Goal: Transaction & Acquisition: Purchase product/service

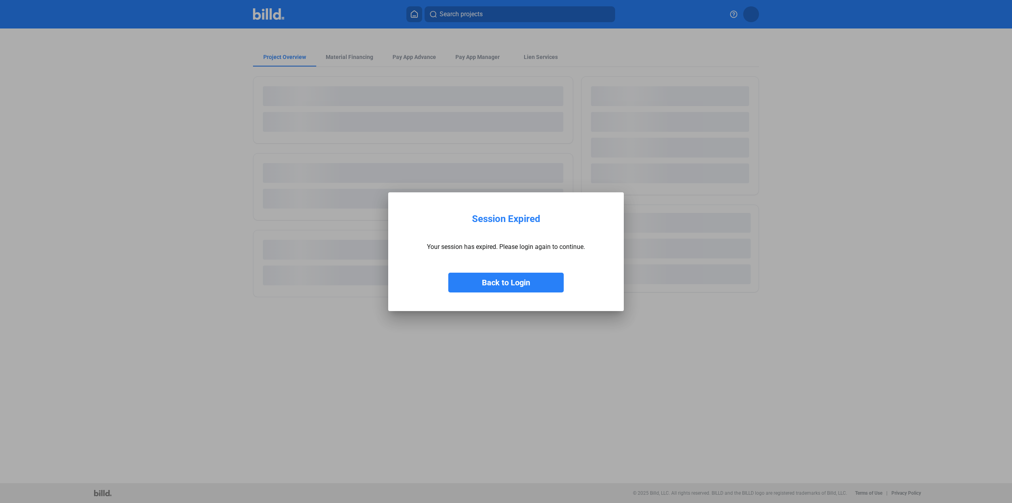
click at [491, 276] on button "Back to Login" at bounding box center [506, 283] width 115 height 20
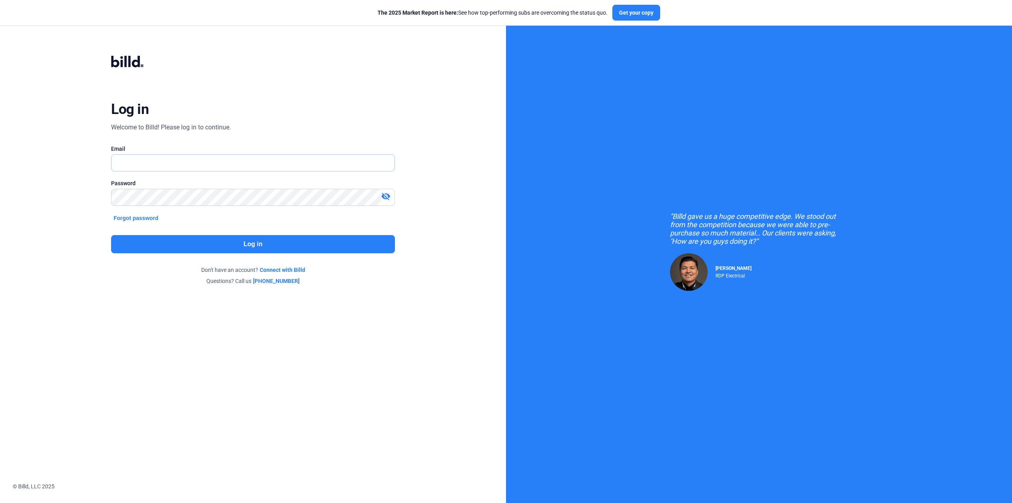
type input "[PERSON_NAME][EMAIL_ADDRESS][DOMAIN_NAME]"
click at [221, 246] on button "Log in" at bounding box center [253, 244] width 284 height 18
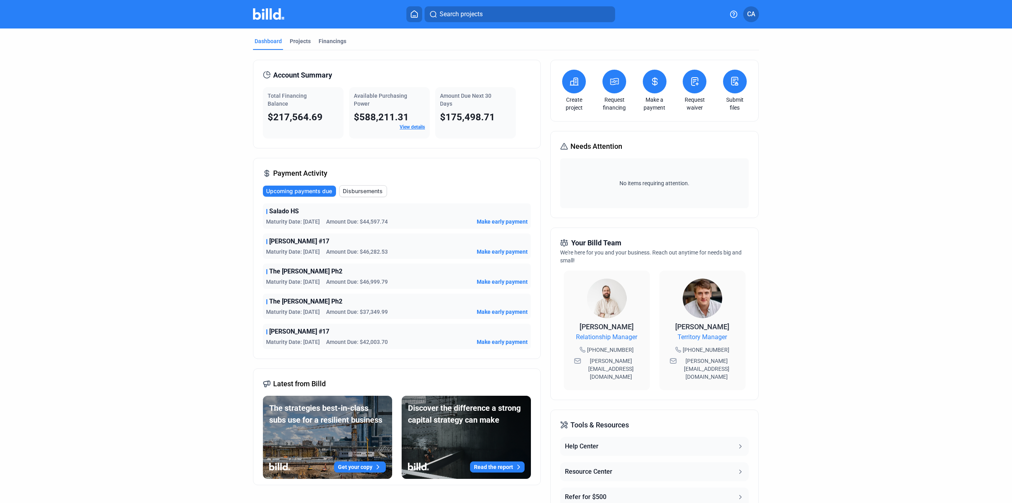
click at [492, 220] on span "Make early payment" at bounding box center [502, 222] width 51 height 8
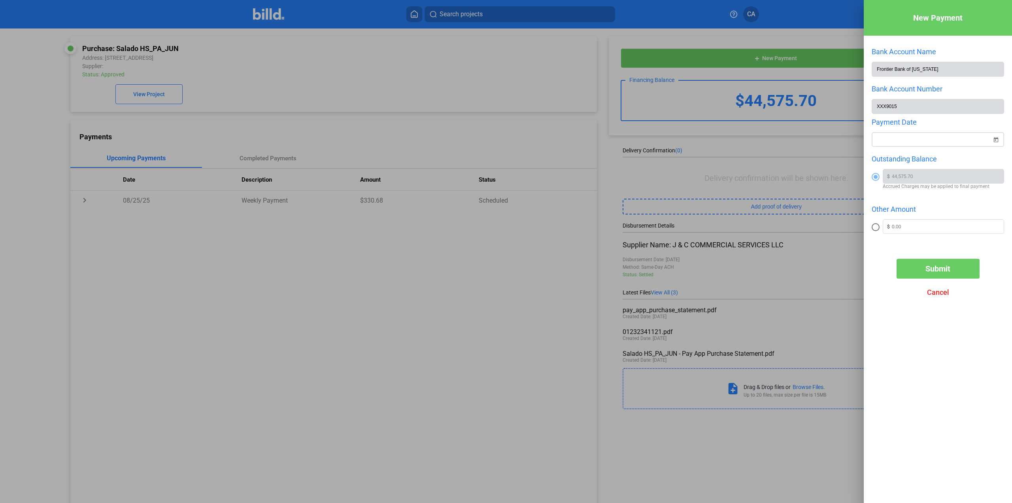
click at [895, 140] on div "New Payment Bank Account Name Frontier Bank of [US_STATE] Bank Account Number X…" at bounding box center [506, 251] width 1012 height 503
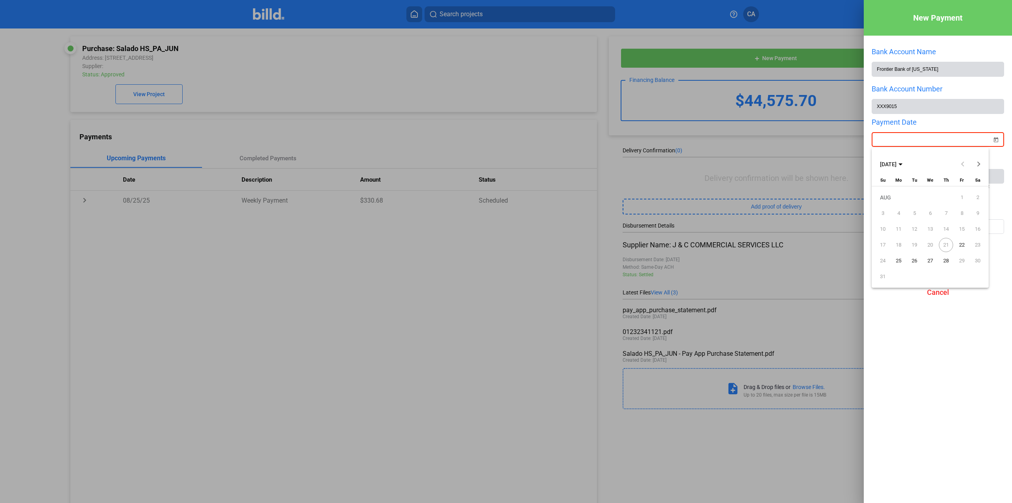
click at [965, 246] on span "22" at bounding box center [962, 245] width 14 height 14
type input "[DATE]"
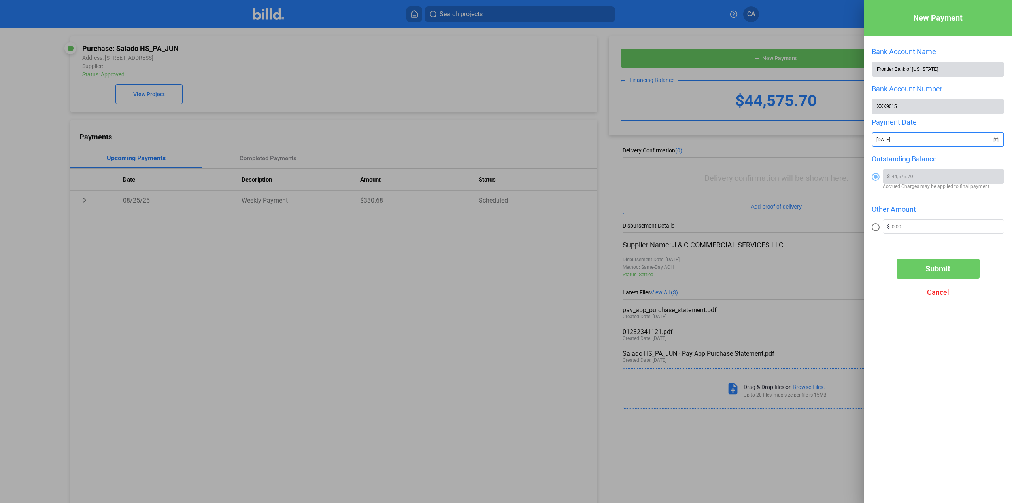
click at [998, 326] on div "New Payment Bank Account Name Frontier Bank of [US_STATE] Bank Account Number X…" at bounding box center [938, 239] width 148 height 479
click at [925, 275] on button "Submit" at bounding box center [938, 269] width 83 height 20
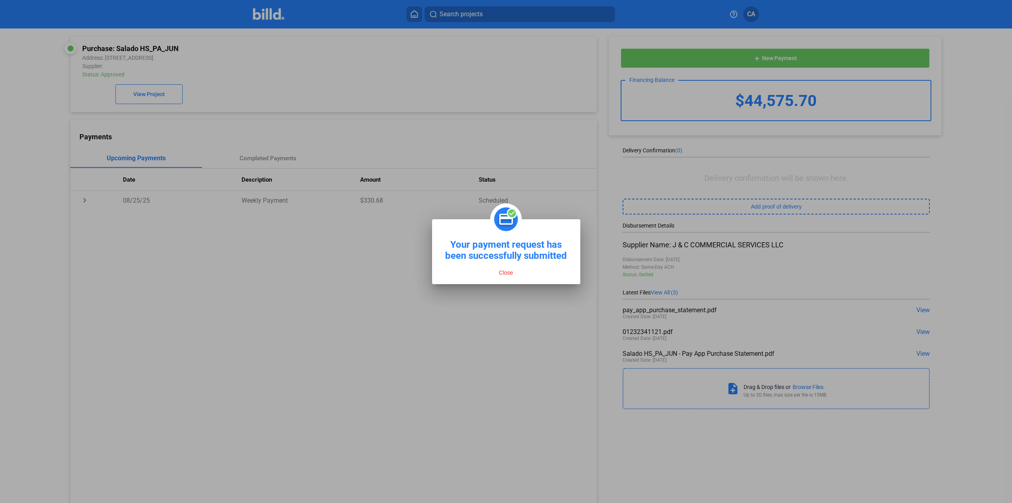
click at [507, 274] on button "Close" at bounding box center [506, 272] width 19 height 7
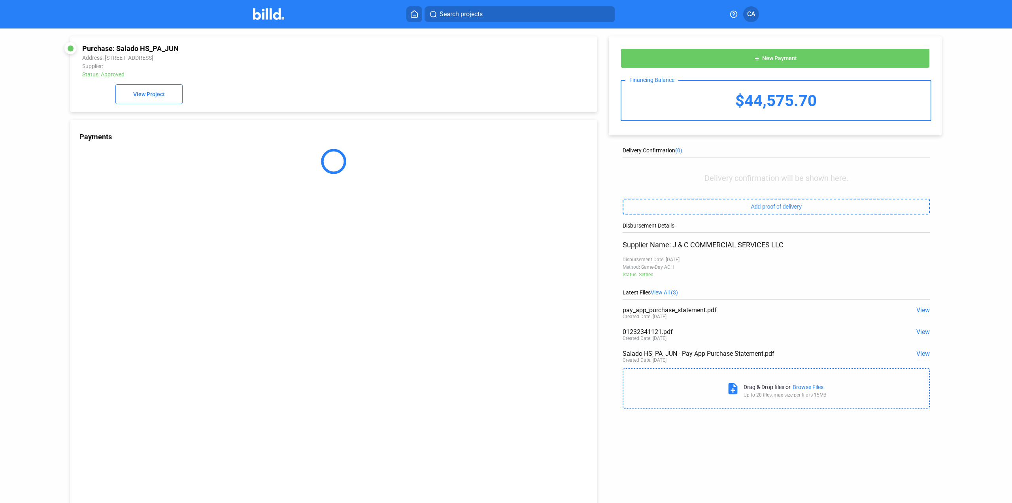
click at [454, 267] on div "Payments" at bounding box center [333, 316] width 527 height 392
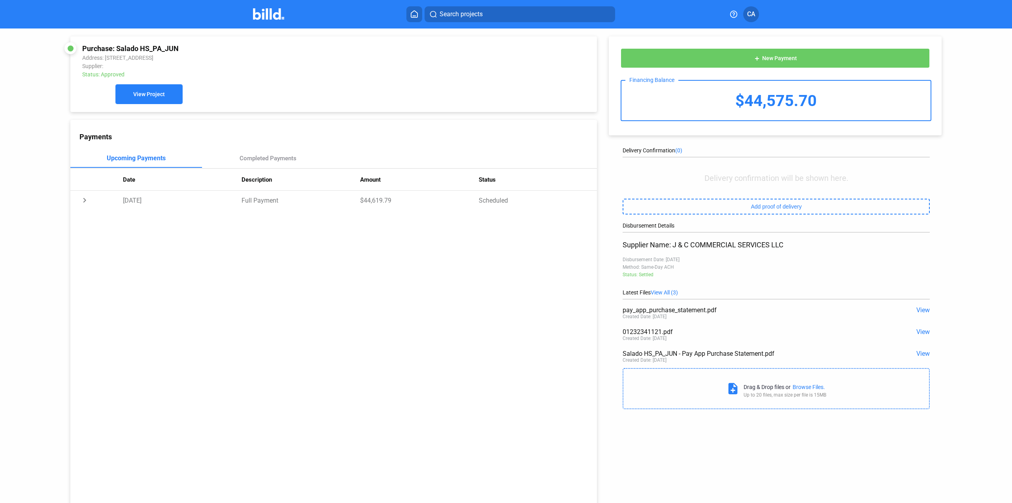
click at [162, 98] on span "View Project" at bounding box center [149, 94] width 32 height 6
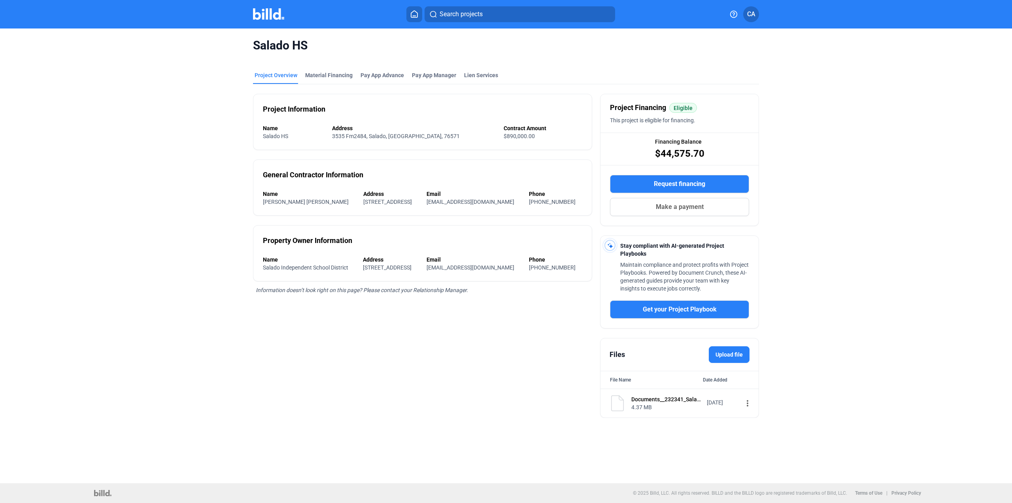
click at [819, 218] on div "Salado HS Project Overview Material Financing Pay App Advance Pay App Manager L…" at bounding box center [506, 227] width 850 height 399
click at [523, 71] on div "Project Overview Material Financing Pay App Advance Pay App Manager Lien Servic…" at bounding box center [506, 77] width 506 height 13
click at [185, 132] on div "Salado HS Project Overview Material Financing Pay App Advance Pay App Manager L…" at bounding box center [506, 227] width 850 height 399
click at [262, 8] on div "Search projects CA" at bounding box center [506, 14] width 642 height 16
click at [272, 16] on img at bounding box center [268, 13] width 31 height 11
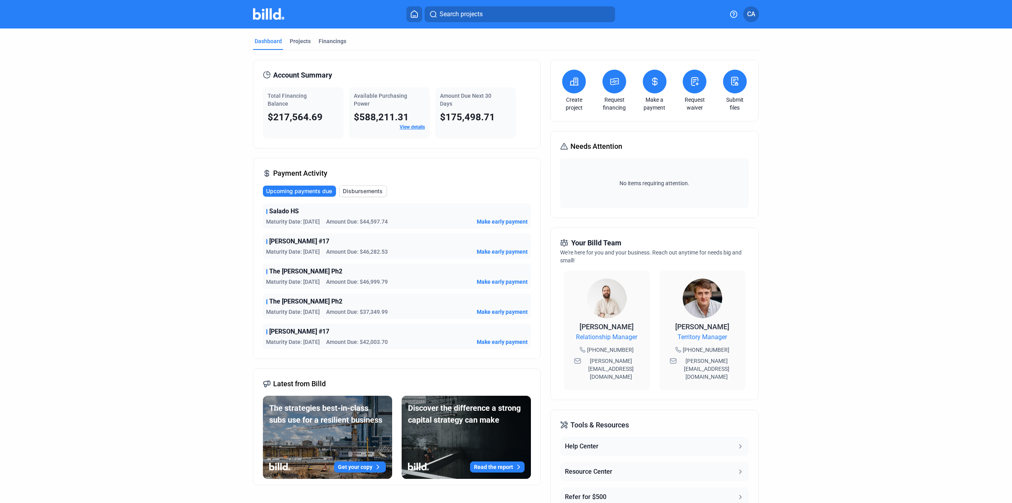
drag, startPoint x: 360, startPoint y: 249, endPoint x: 383, endPoint y: 247, distance: 23.4
click at [383, 248] on span "Amount Due: $46,282.53" at bounding box center [357, 252] width 62 height 8
click at [221, 242] on dashboard "Dashboard Projects Financings Account Summary Total Financing Balance $217,564.…" at bounding box center [506, 297] width 911 height 539
